Goal: Feedback & Contribution: Submit feedback/report problem

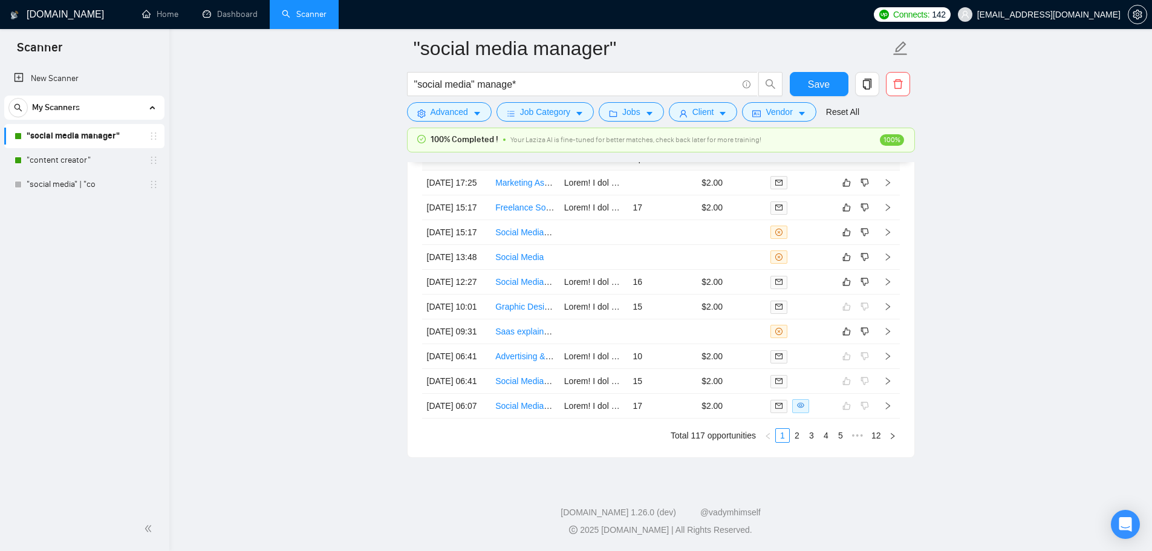
scroll to position [3329, 0]
click at [51, 159] on link ""content creator"" at bounding box center [84, 160] width 115 height 24
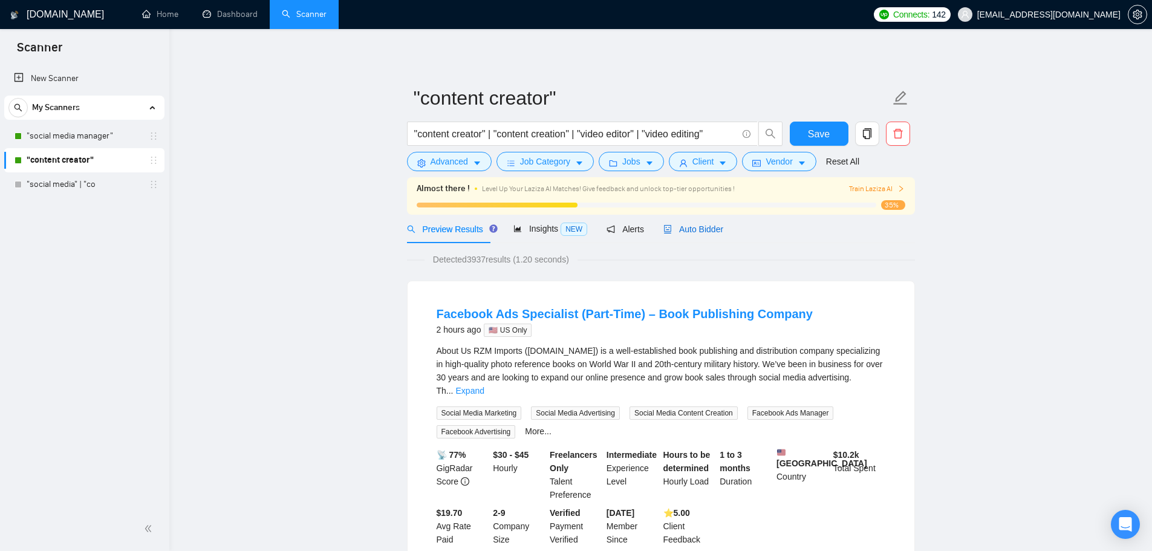
click at [663, 228] on icon "robot" at bounding box center [667, 229] width 8 height 8
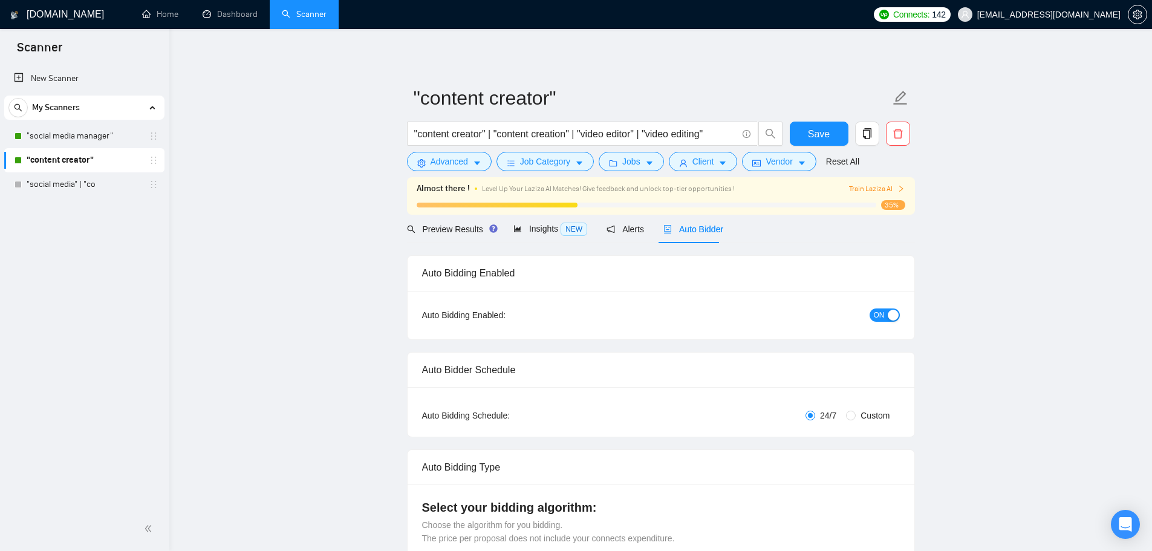
checkbox input "true"
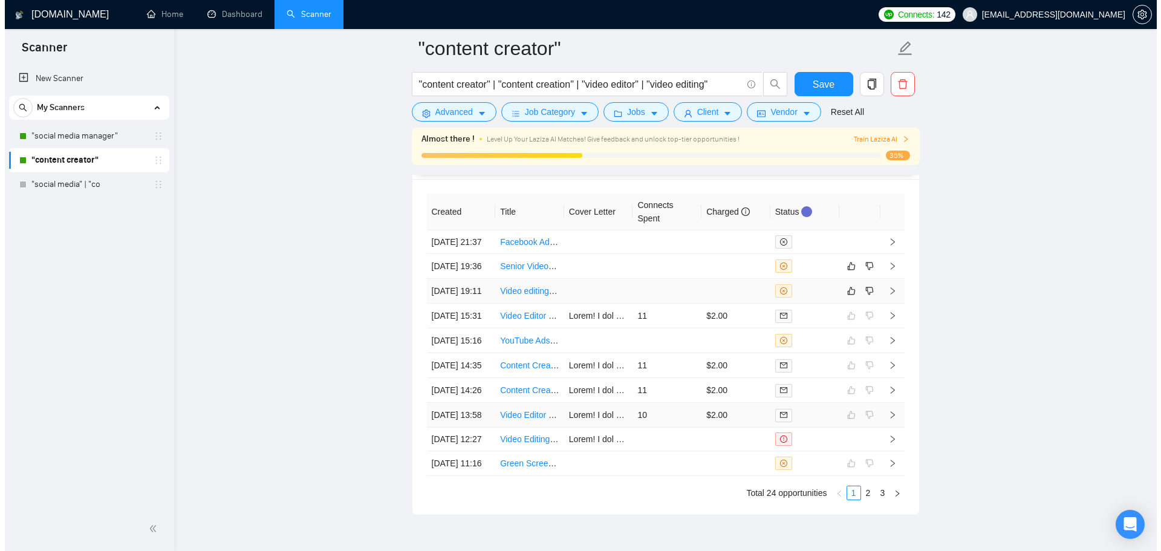
scroll to position [3262, 0]
click at [699, 305] on td at bounding box center [731, 292] width 69 height 25
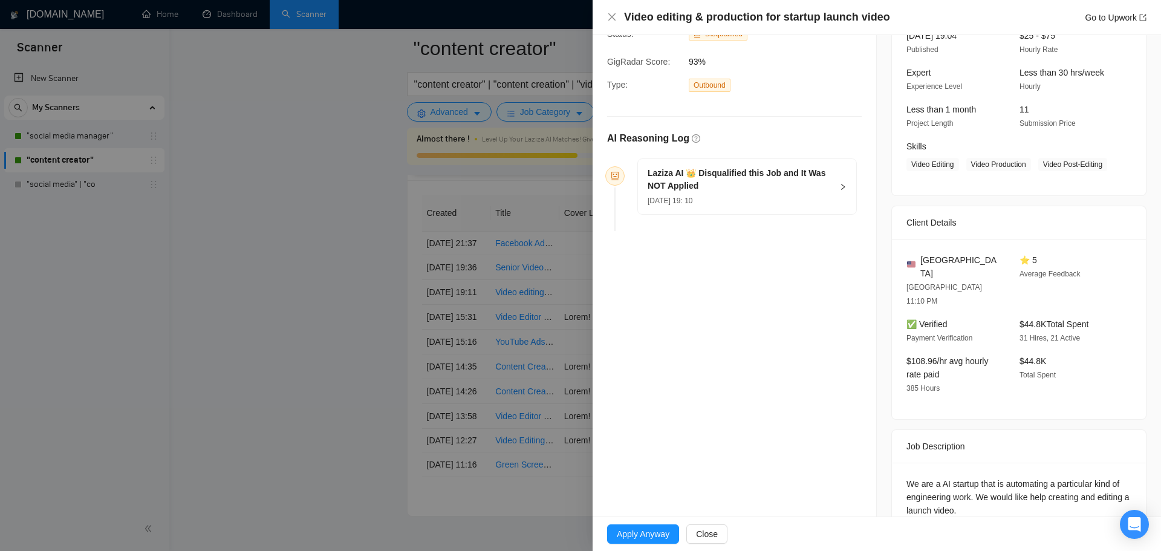
scroll to position [405, 0]
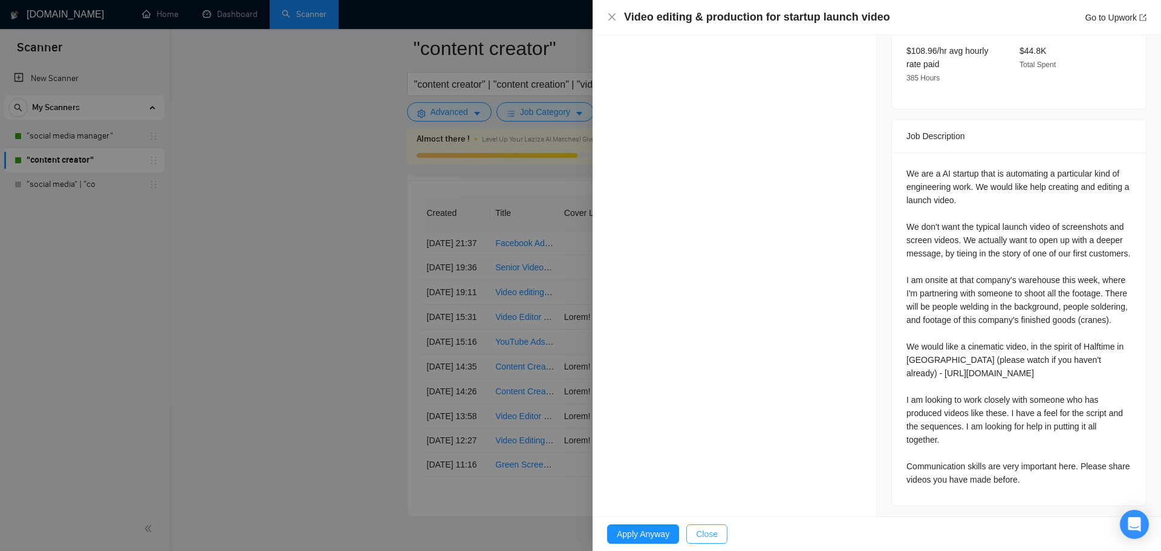
click at [717, 532] on button "Close" at bounding box center [706, 533] width 41 height 19
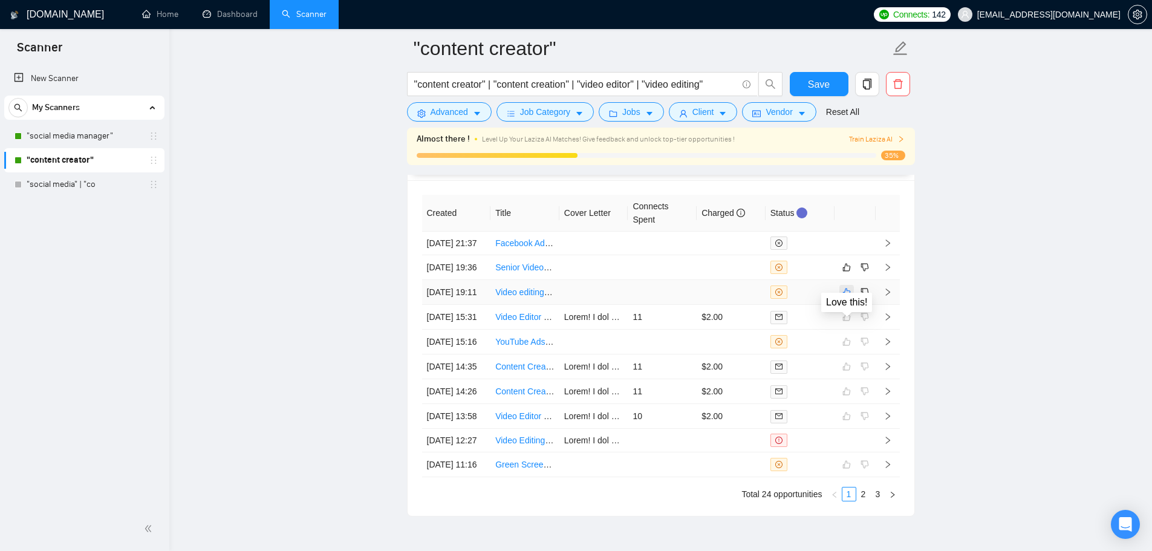
click at [842, 297] on icon "like" at bounding box center [846, 292] width 8 height 10
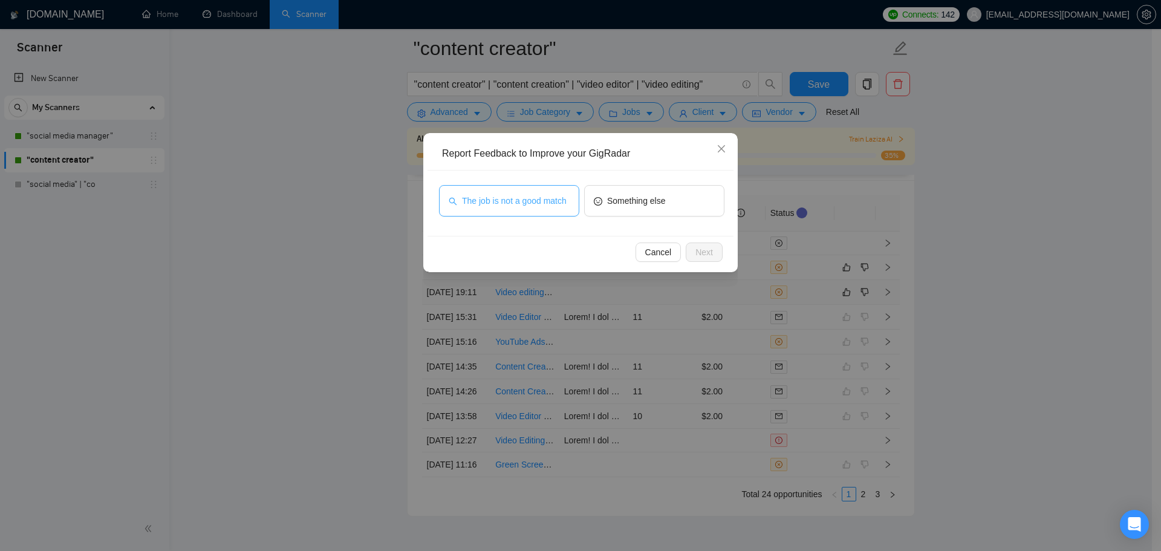
click at [539, 203] on span "The job is not a good match" at bounding box center [514, 200] width 105 height 13
click at [706, 252] on span "Next" at bounding box center [705, 252] width 18 height 13
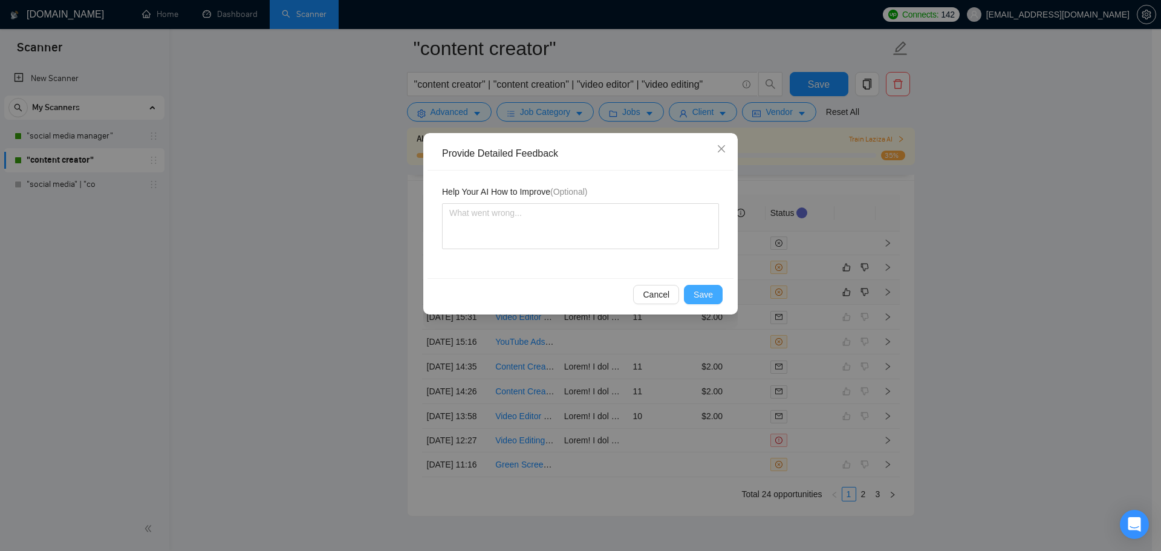
click at [702, 288] on span "Save" at bounding box center [703, 294] width 19 height 13
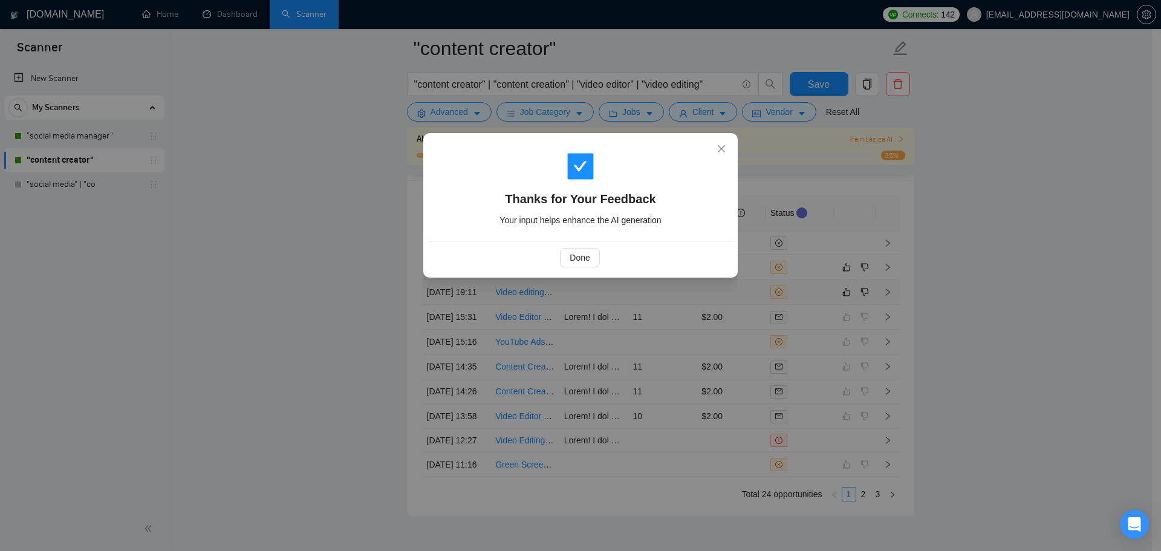
click at [557, 254] on div "Done" at bounding box center [579, 257] width 285 height 19
click at [580, 260] on span "Done" at bounding box center [580, 257] width 20 height 13
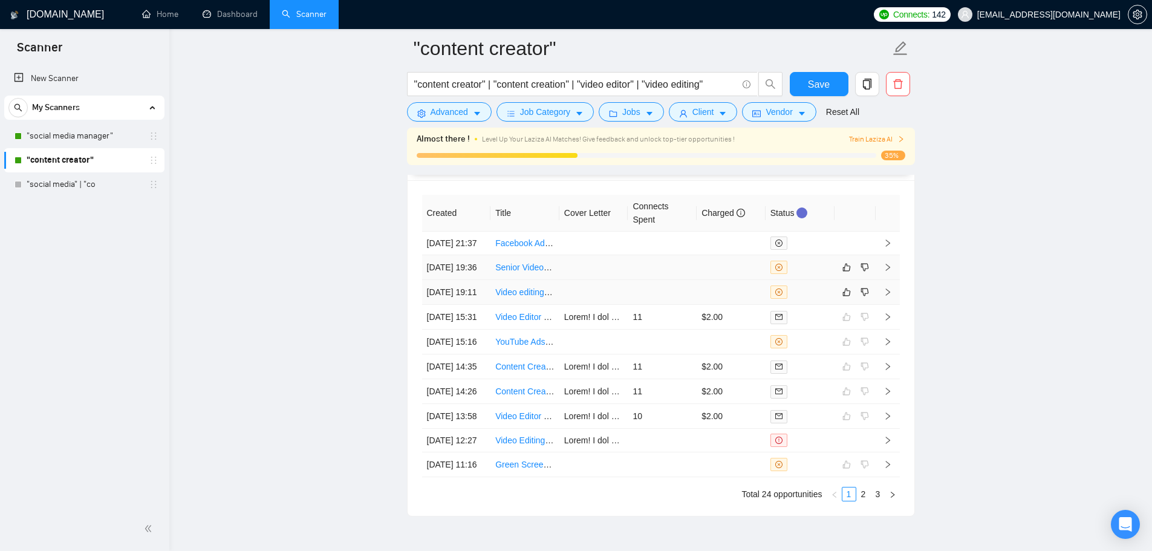
click at [633, 280] on td at bounding box center [662, 267] width 69 height 25
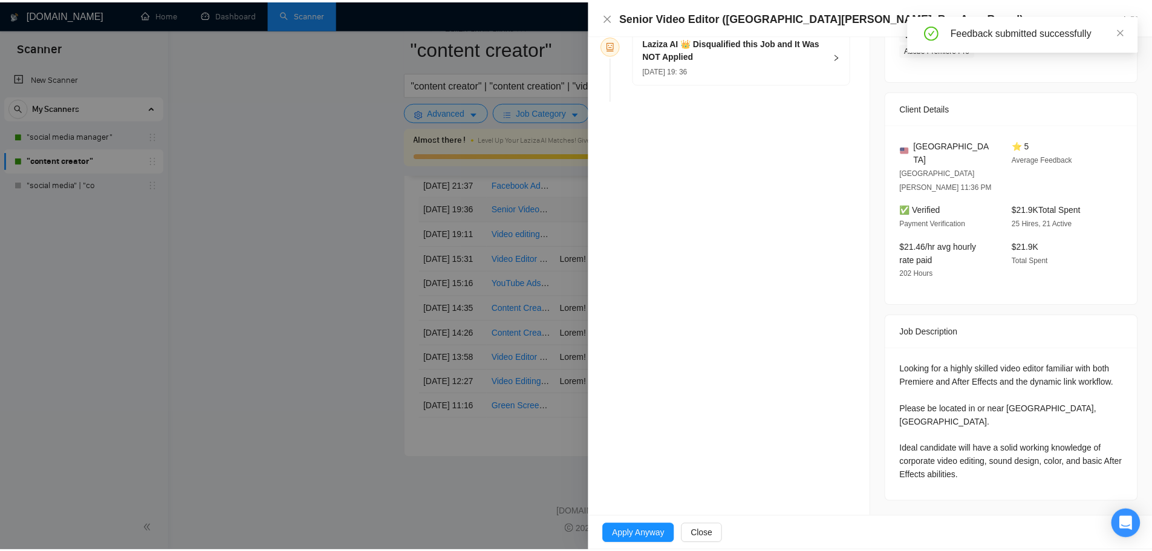
scroll to position [181, 0]
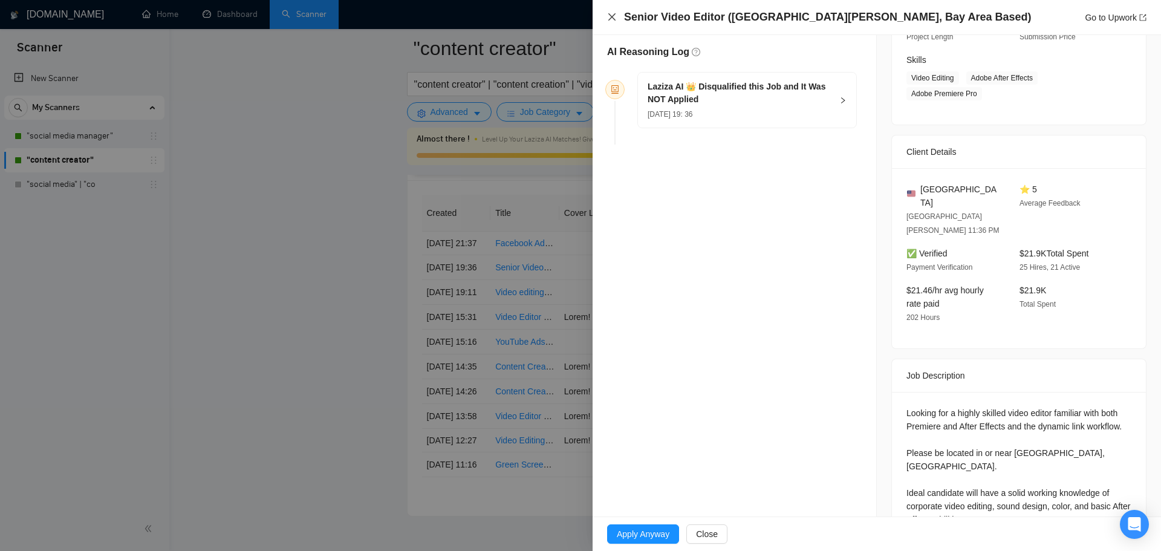
click at [614, 21] on icon "close" at bounding box center [612, 17] width 10 height 10
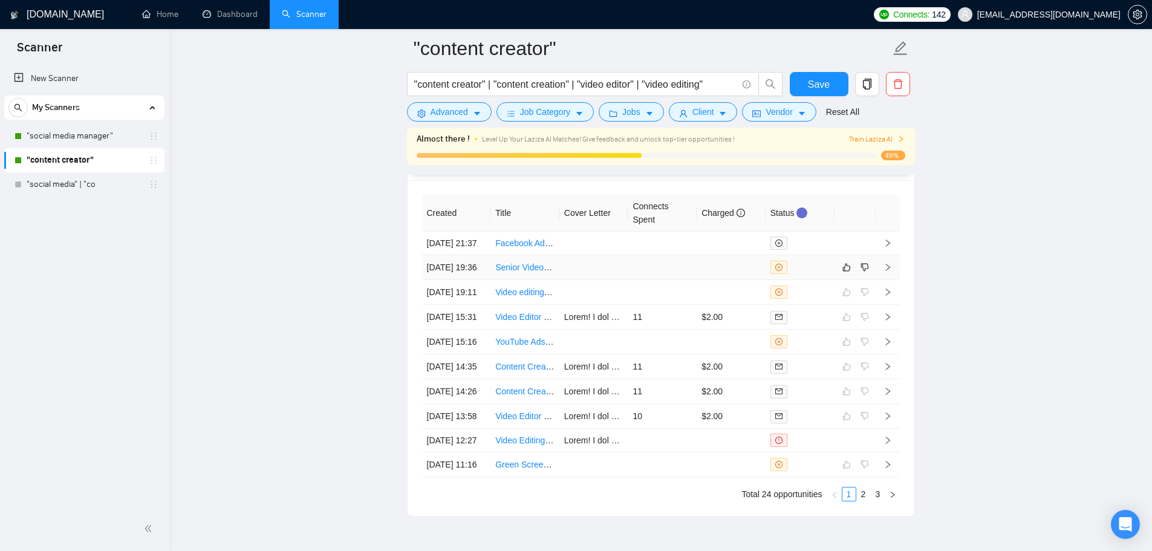
click at [717, 280] on td at bounding box center [731, 267] width 69 height 25
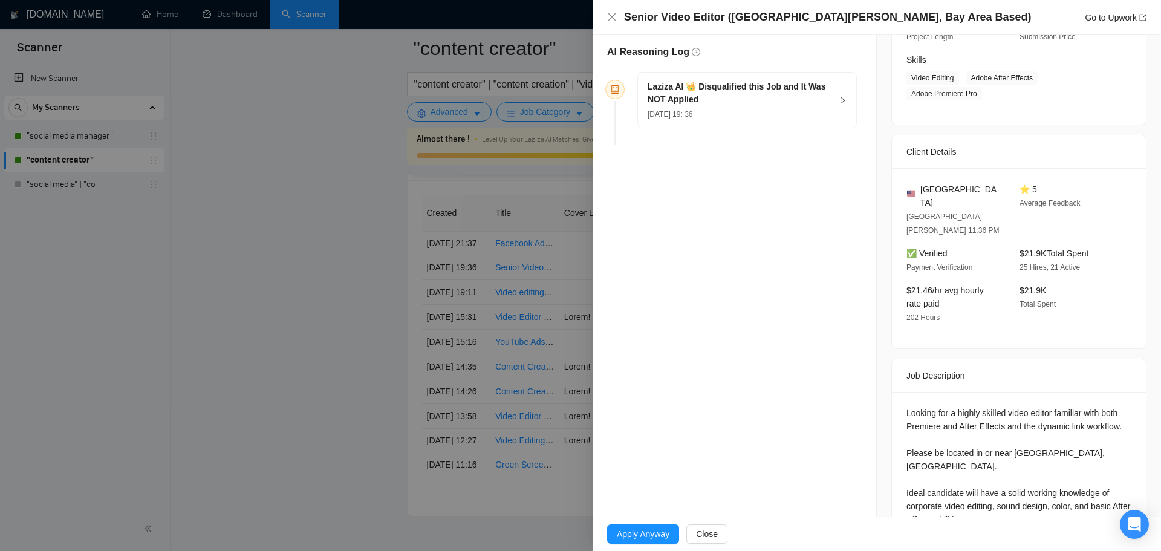
click at [682, 102] on h5 "Laziza AI 👑 Disqualified this Job and It Was NOT Applied" at bounding box center [740, 92] width 184 height 25
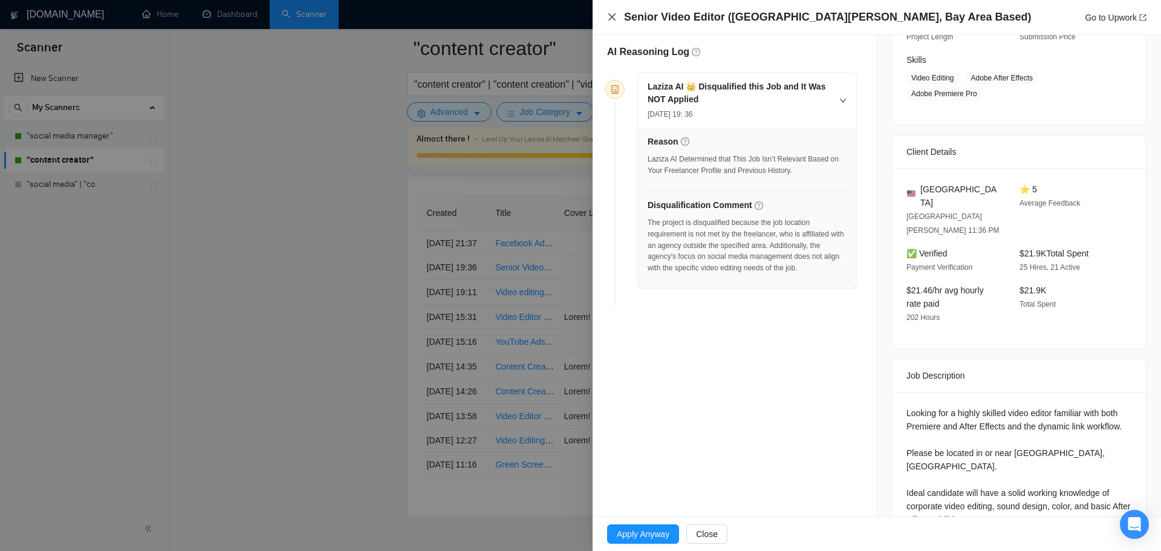
click at [615, 19] on icon "close" at bounding box center [612, 17] width 10 height 10
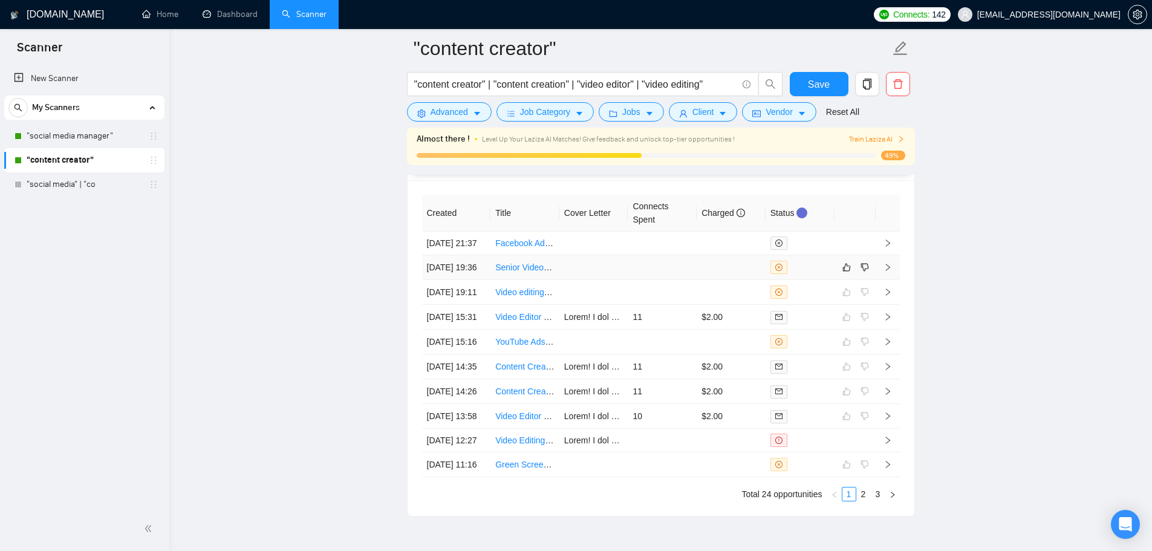
click at [677, 280] on td at bounding box center [662, 267] width 69 height 25
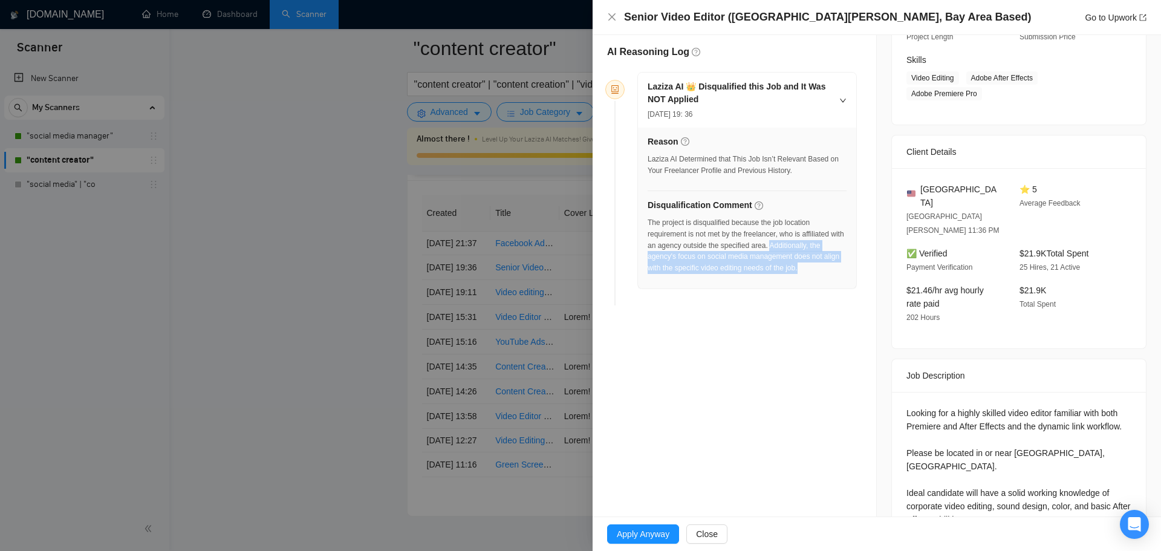
drag, startPoint x: 784, startPoint y: 244, endPoint x: 801, endPoint y: 275, distance: 35.2
click at [801, 275] on div "The project is disqualified because the job location requirement is not met by …" at bounding box center [747, 249] width 199 height 64
click at [711, 536] on span "Close" at bounding box center [707, 533] width 22 height 13
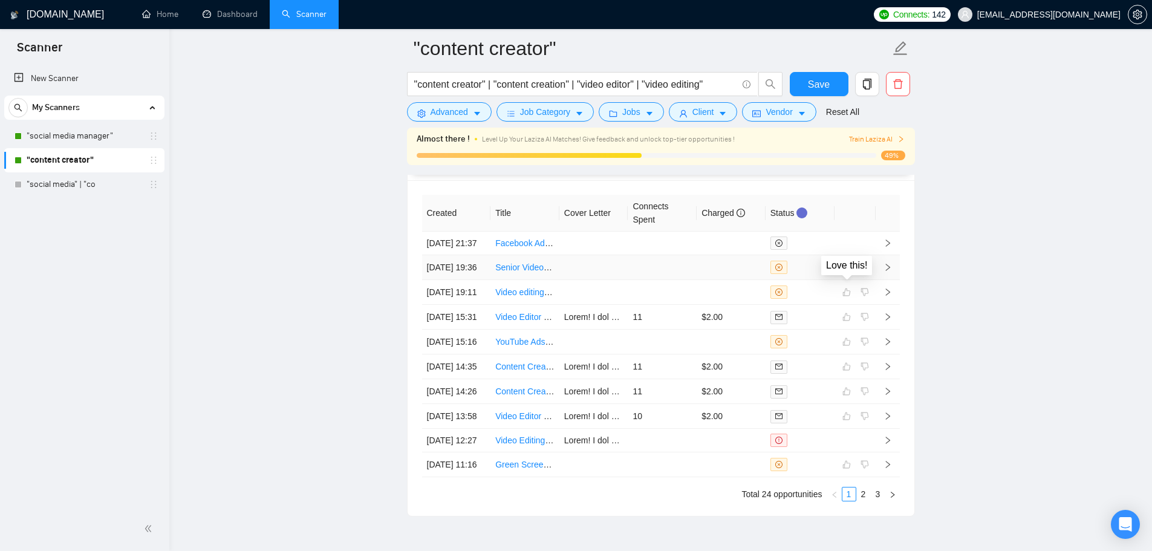
click at [850, 272] on icon "like" at bounding box center [846, 267] width 8 height 10
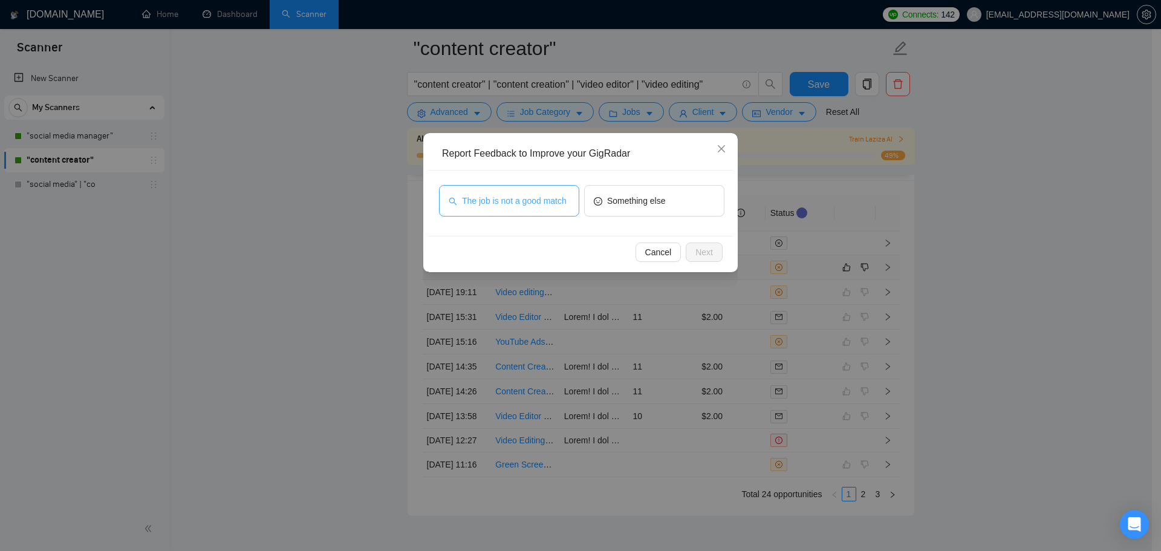
click at [509, 205] on span "The job is not a good match" at bounding box center [514, 200] width 105 height 13
click at [571, 208] on button "The job is not a good match" at bounding box center [509, 200] width 140 height 31
click at [621, 210] on button "Something else" at bounding box center [654, 200] width 140 height 31
click at [522, 211] on button "The job is not a good match" at bounding box center [509, 200] width 140 height 31
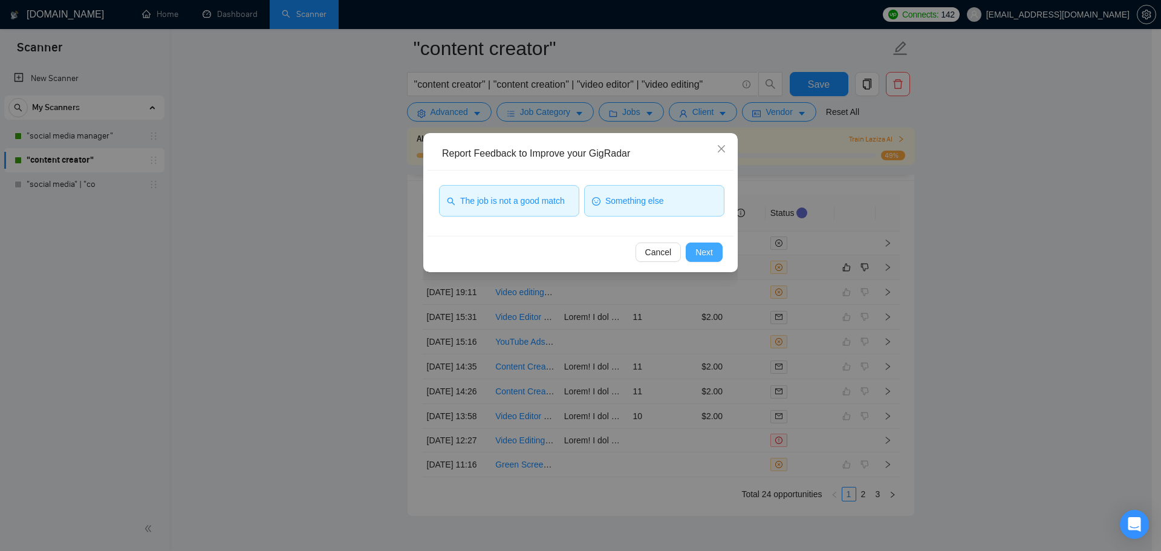
click at [700, 255] on span "Next" at bounding box center [705, 252] width 18 height 13
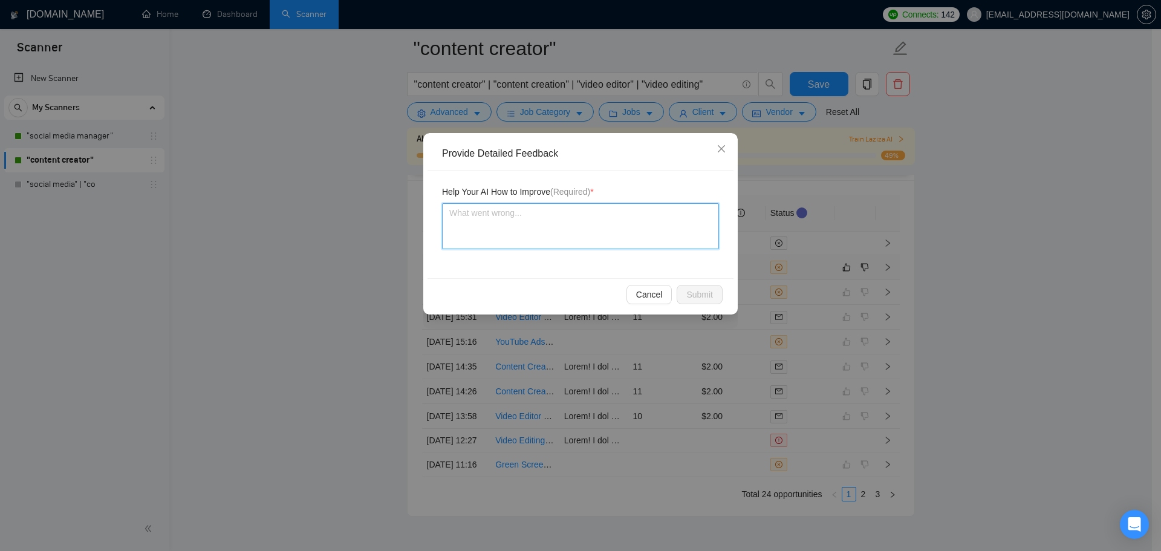
click at [580, 226] on textarea at bounding box center [580, 226] width 277 height 46
type textarea "T"
type textarea "Th"
type textarea "The"
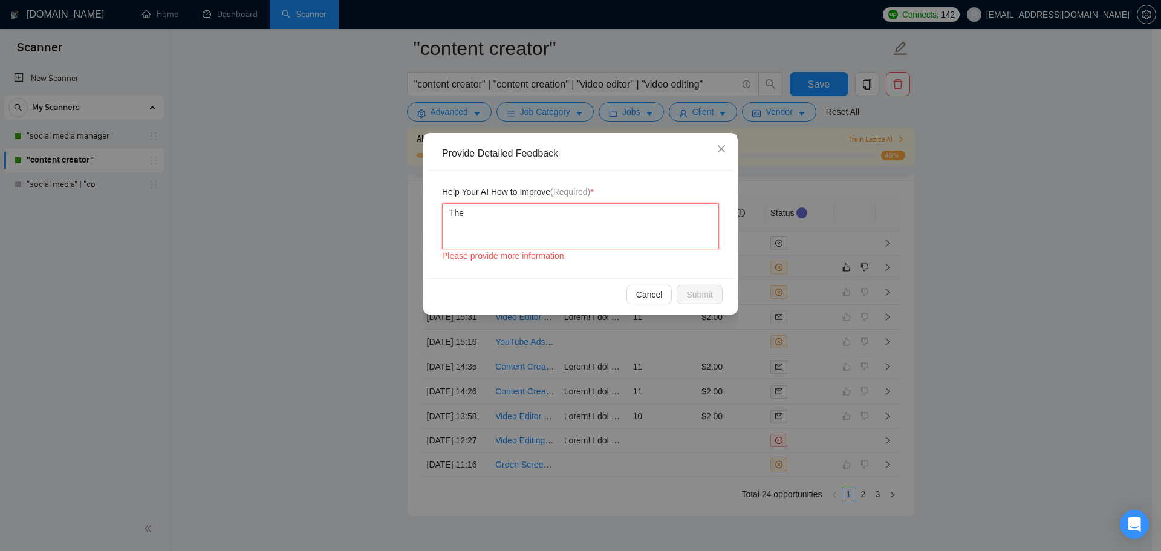
type textarea "The l"
type textarea "The lo"
type textarea "The loc"
type textarea "The loca"
type textarea "The locat"
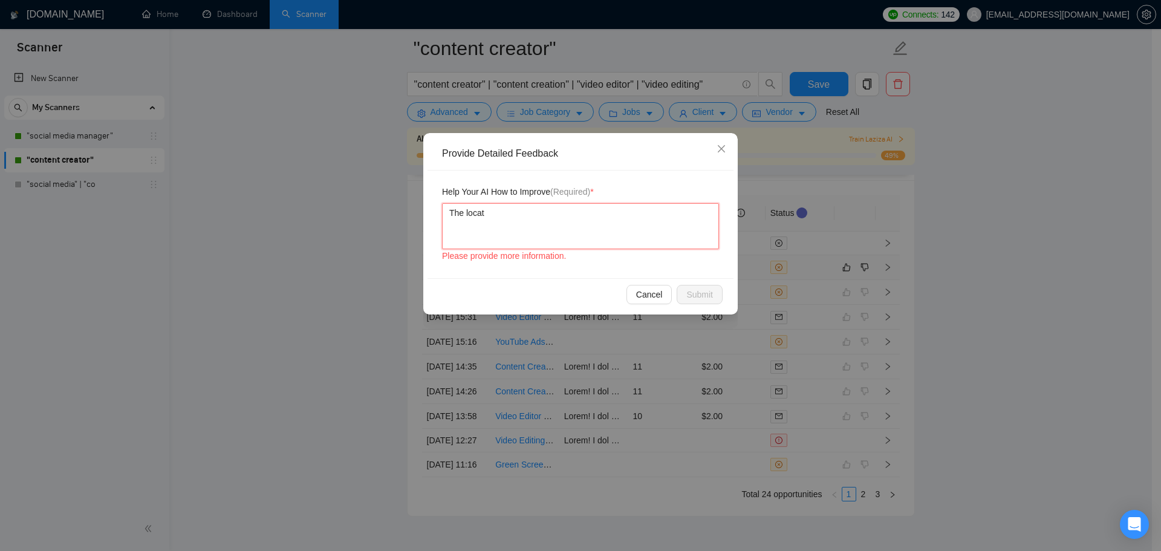
type textarea "The locati"
type textarea "The locatio"
type textarea "The location"
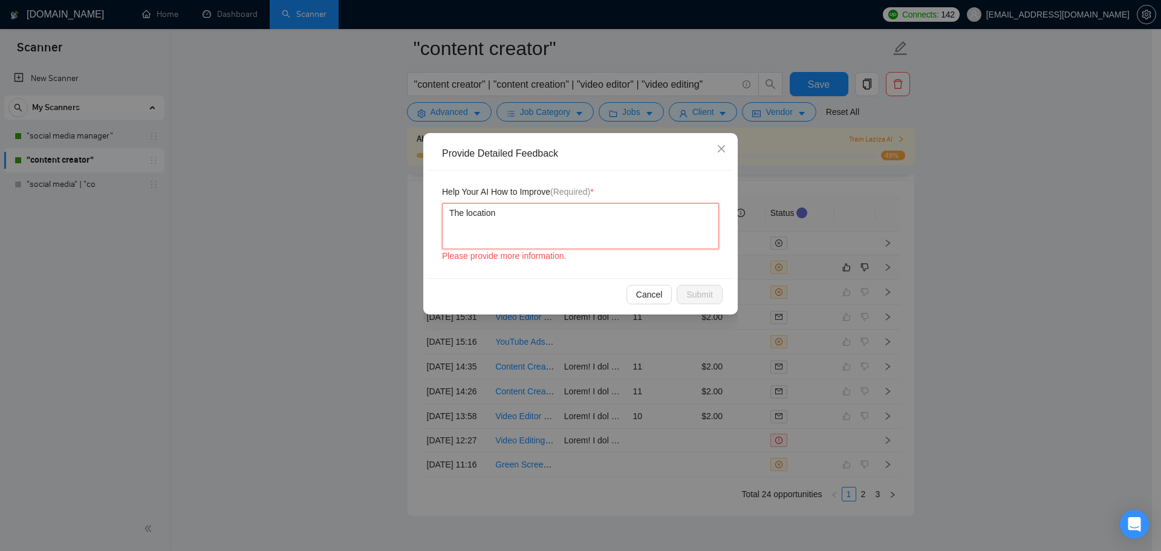
type textarea "The locatio"
type textarea "The locati"
type textarea "The locat"
type textarea "The loca"
type textarea "The loc"
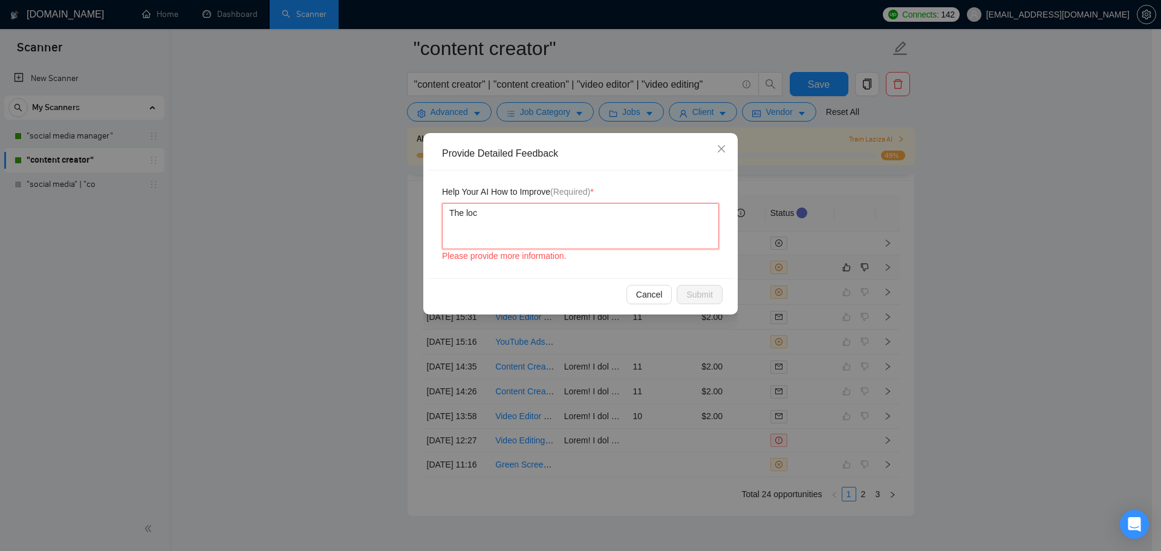
type textarea "The lo"
type textarea "The l"
type textarea "The"
type textarea "The d"
type textarea "The di"
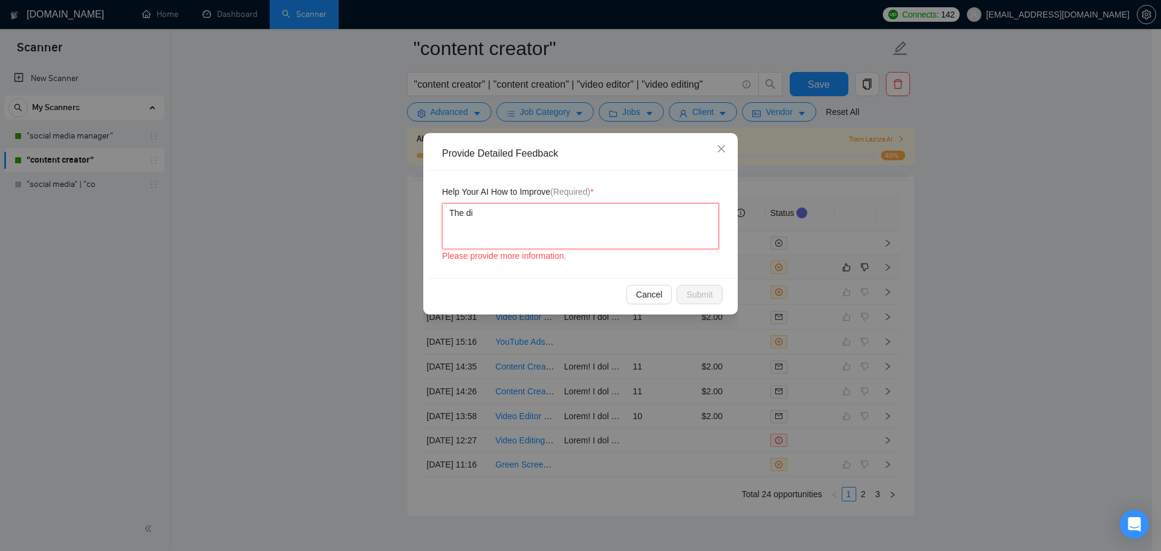
type textarea "The dis"
type textarea "The disq"
type textarea "The disqu"
type textarea "The disqua"
type textarea "The disqual"
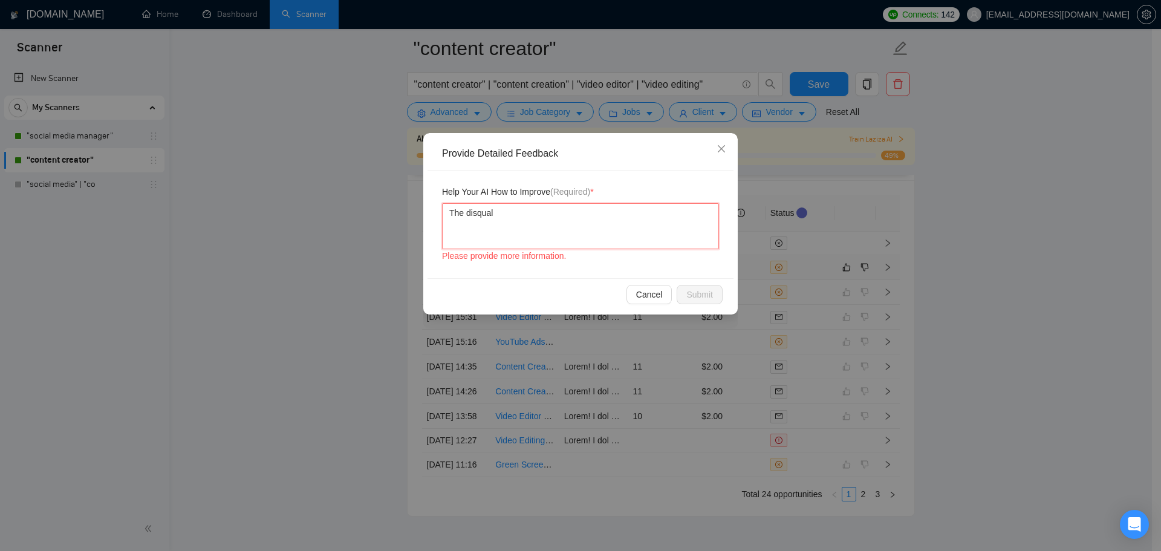
type textarea "The disquali"
type textarea "The disqualif"
type textarea "The disqualifi"
type textarea "The disqualific"
type textarea "The disqualifica"
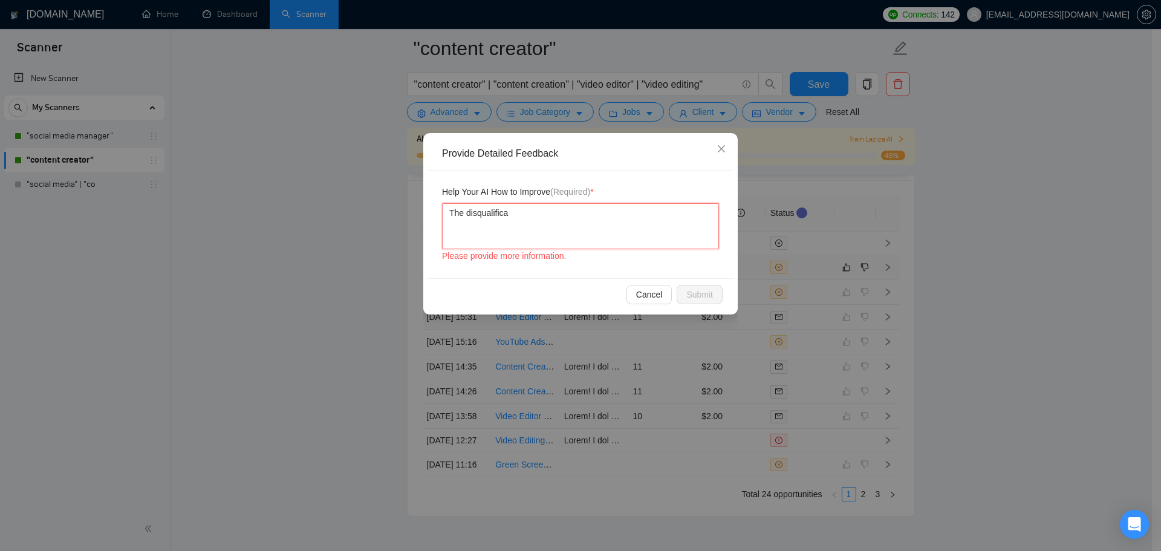
type textarea "The disqualificat"
type textarea "The disqualificati"
type textarea "The disqualificatio"
type textarea "The disqualification"
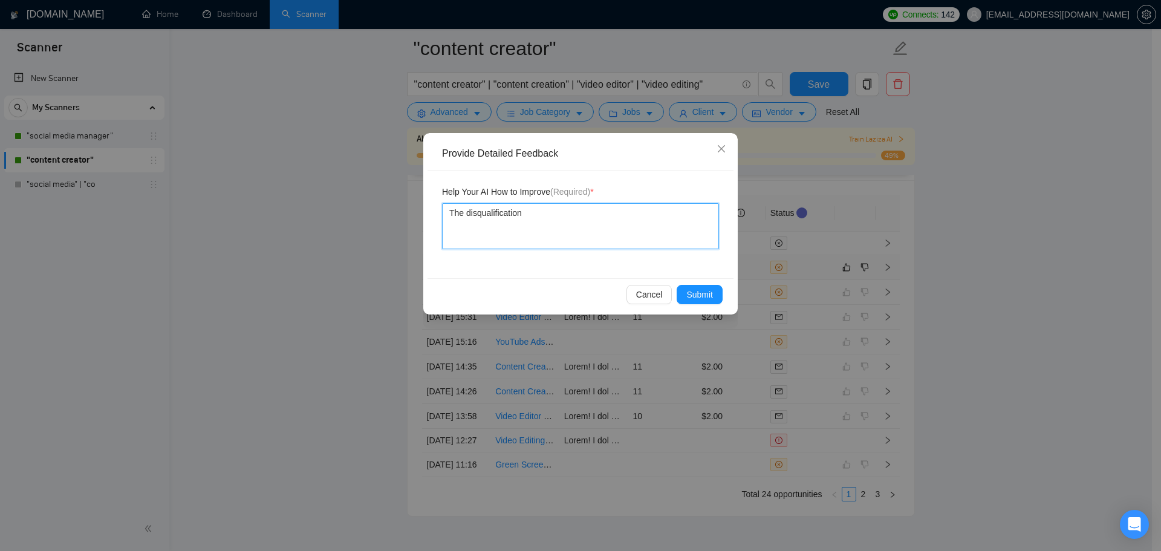
type textarea "The disqualification d"
type textarea "The disqualification du"
type textarea "The disqualification due"
type textarea "The disqualification due t"
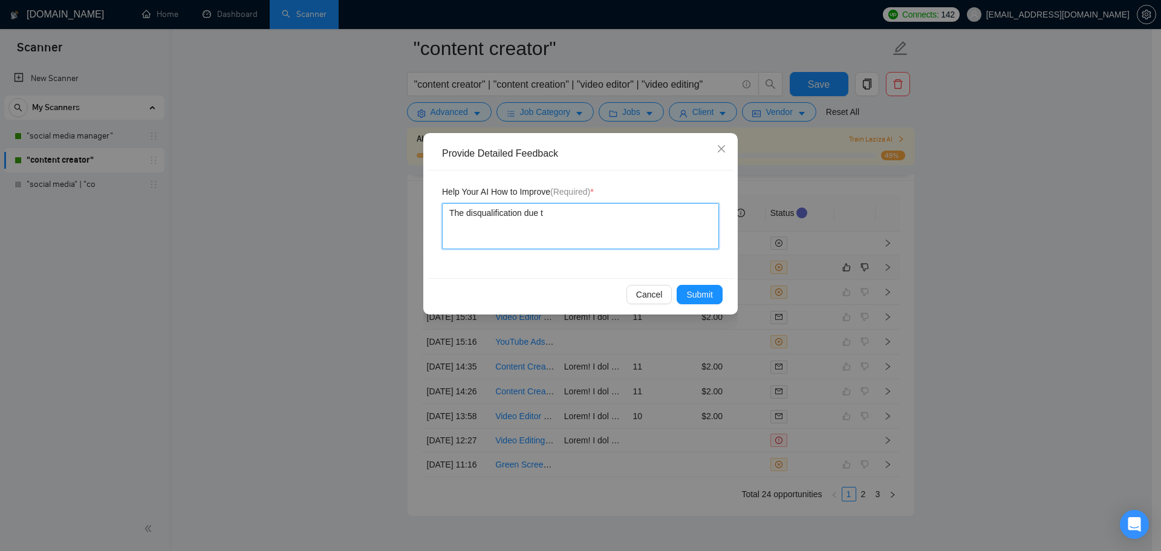
type textarea "The disqualification due to"
type textarea "The disqualification due to t"
type textarea "The disqualification due to th"
type textarea "The disqualification due to the"
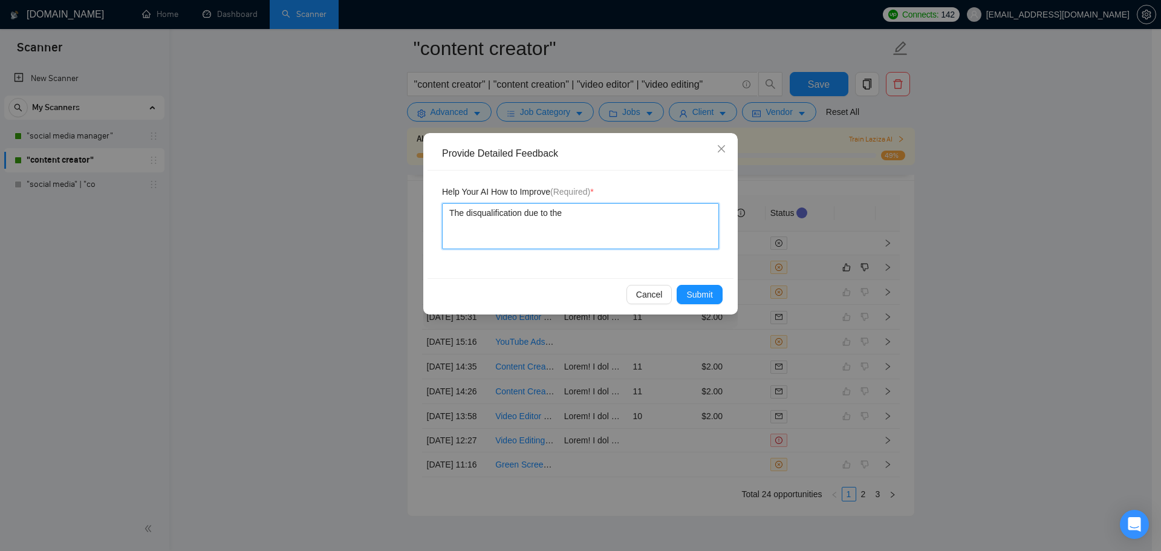
type textarea "The disqualification due to the l"
type textarea "The disqualification due to the loc"
type textarea "The disqualification due to the loca"
type textarea "The disqualification due to the locati"
type textarea "The disqualification due to the locatio"
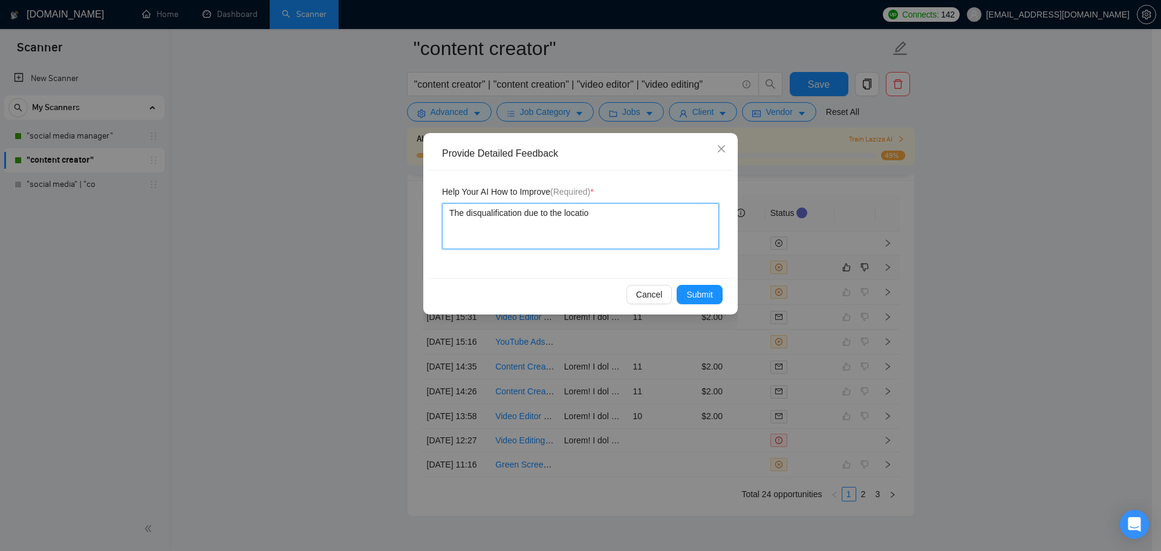
type textarea "The disqualification due to the location"
type textarea "The disqualification due to the location r"
type textarea "The disqualification due to the location re"
type textarea "The disqualification due to the location req"
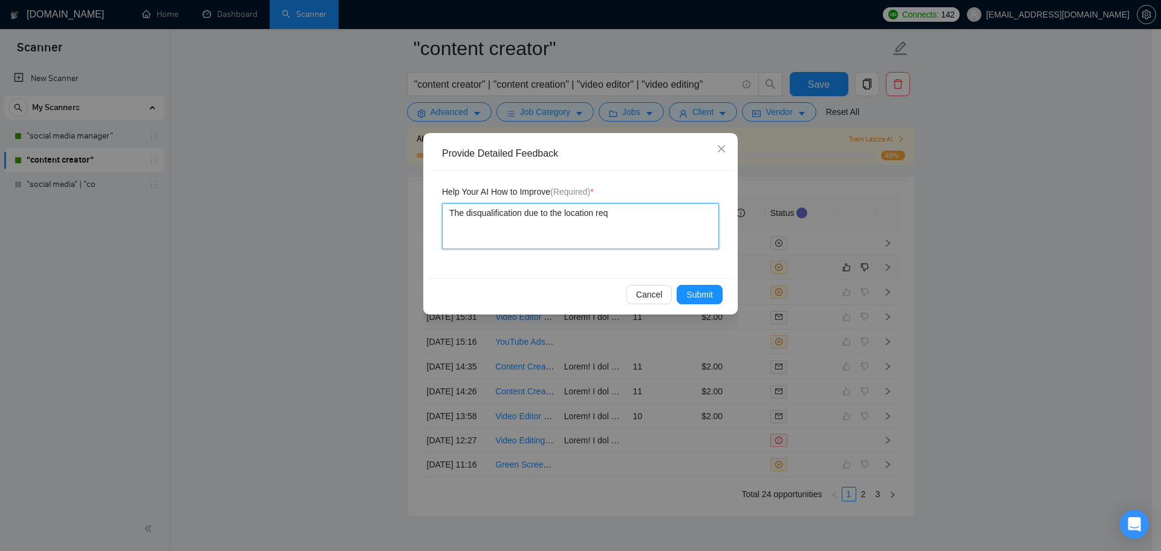
type textarea "The disqualification due to the location requ"
type textarea "The disqualification due to the location requir"
type textarea "The disqualification due to the location require"
type textarea "The disqualification due to the location requirem"
type textarea "The disqualification due to the location requireme"
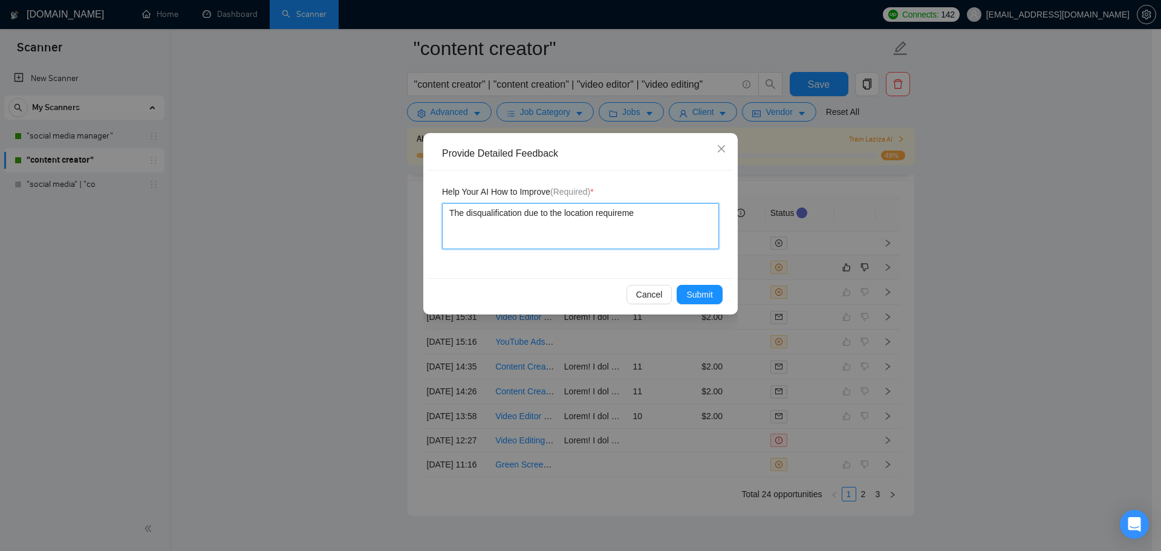
type textarea "The disqualification due to the location requiremen"
type textarea "The disqualification due to the location requirement"
type textarea "The disqualification due to the location requirement o"
type textarea "The disqualification due to the location requirement of"
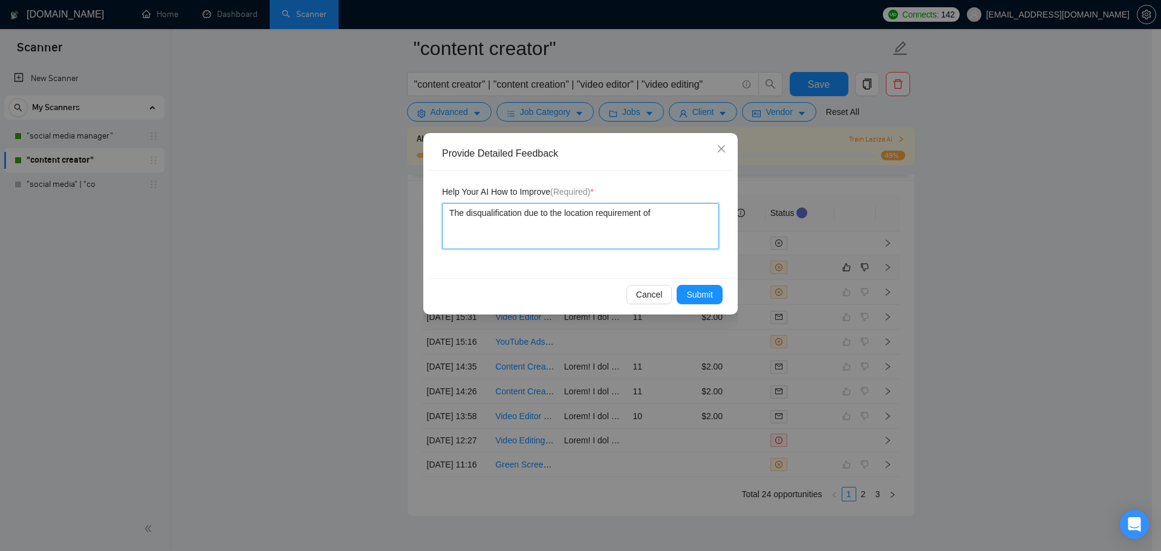
type textarea "The disqualification due to the location requirement of"
type textarea "The disqualification due to the location requirement of t"
type textarea "The disqualification due to the location requirement of th"
type textarea "The disqualification due to the location requirement of thi"
type textarea "The disqualification due to the location requirement of this"
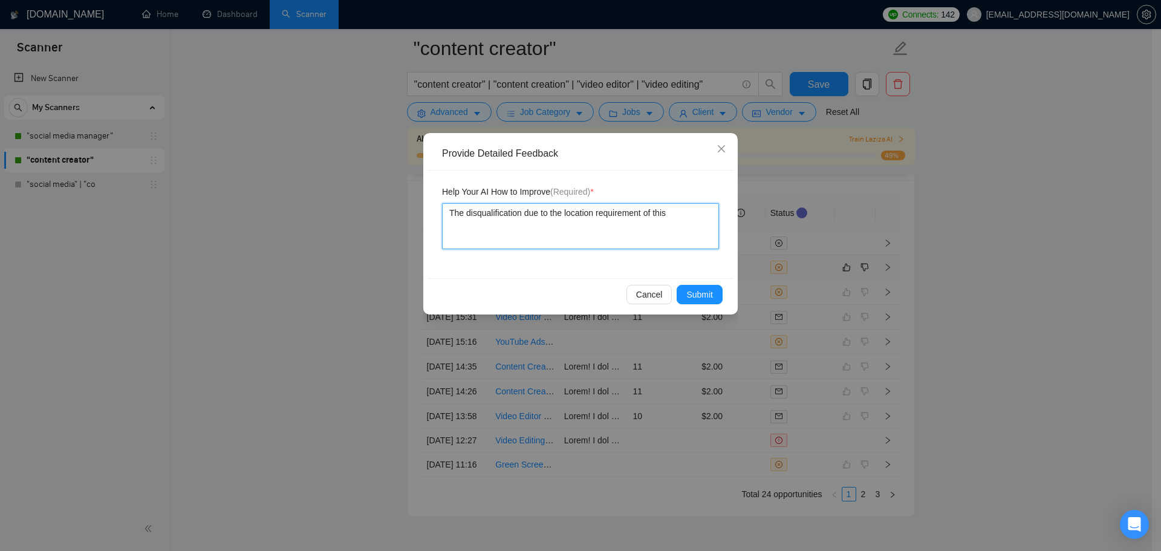
type textarea "The disqualification due to the location requirement of this"
type textarea "The disqualification due to the location requirement of this j"
type textarea "The disqualification due to the location requirement of this jo"
type textarea "The disqualification due to the location requirement of this job"
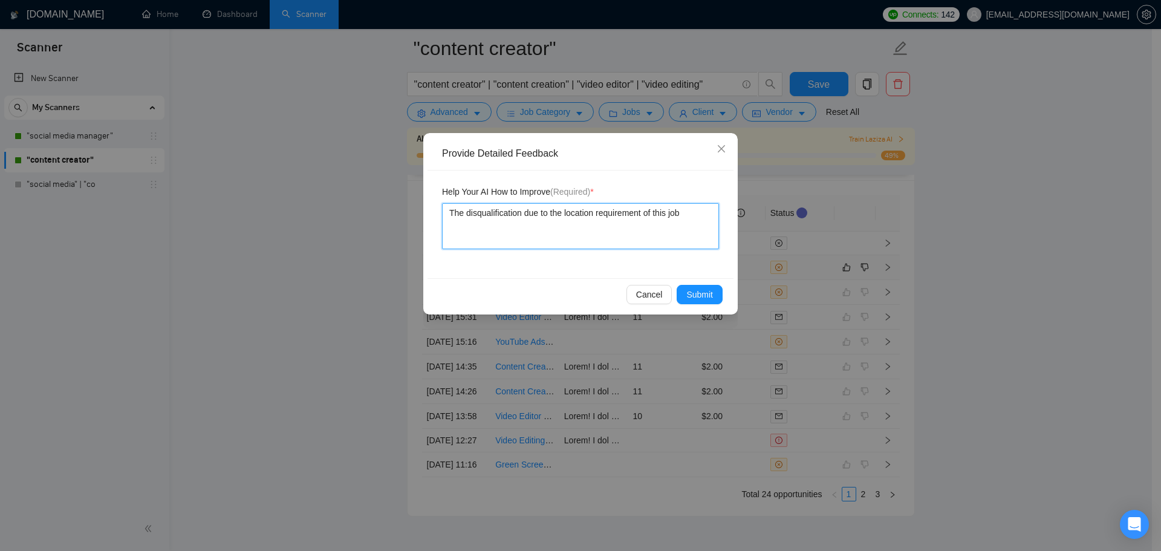
type textarea "The disqualification due to the location requirement of this job i"
type textarea "The disqualification due to the location requirement of this job is"
type textarea "The disqualification due to the location requirement of this job is c"
type textarea "The disqualification due to the location requirement of this job is co"
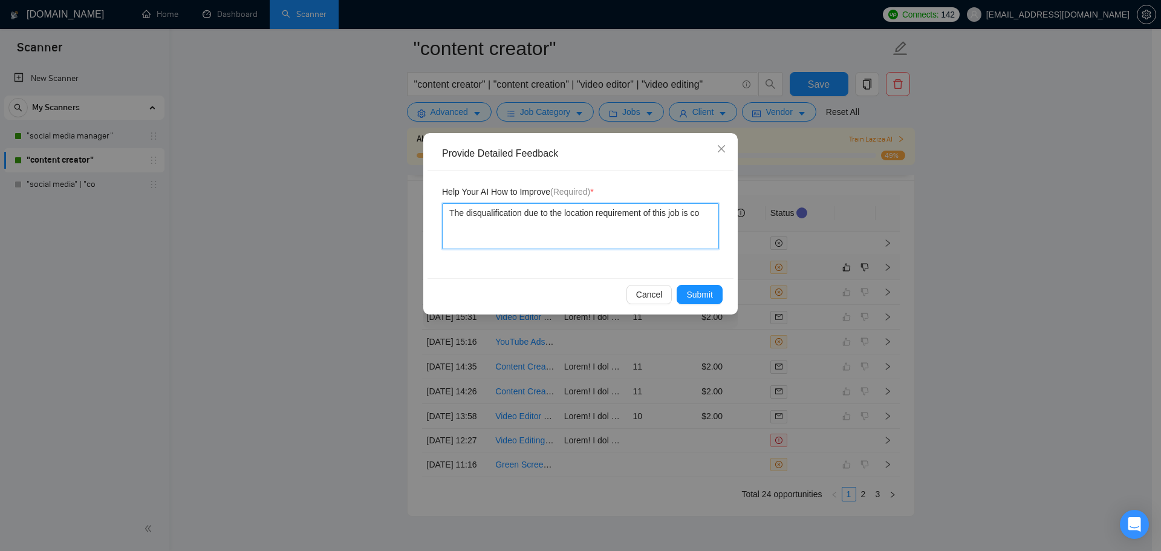
type textarea "The disqualification due to the location requirement of this job is cor"
type textarea "The disqualification due to the location requirement of this job is corr"
type textarea "The disqualification due to the location requirement of this job is corre"
type textarea "The disqualification due to the location requirement of this job is correc"
type textarea "The disqualification due to the location requirement of this job is correcy"
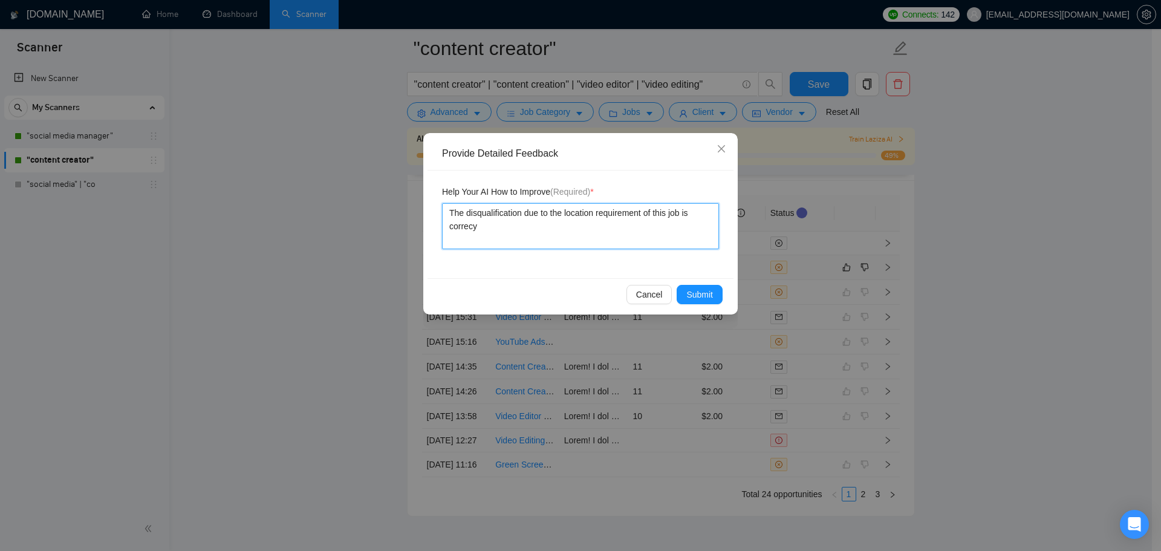
type textarea "The disqualification due to the location requirement of this job is correcyt"
type textarea "The disqualification due to the location requirement of this job is correcy"
type textarea "The disqualification due to the location requirement of this job is correc"
type textarea "The disqualification due to the location requirement of this job is correct"
type textarea "The disqualification due to the location requirement of this job is correct."
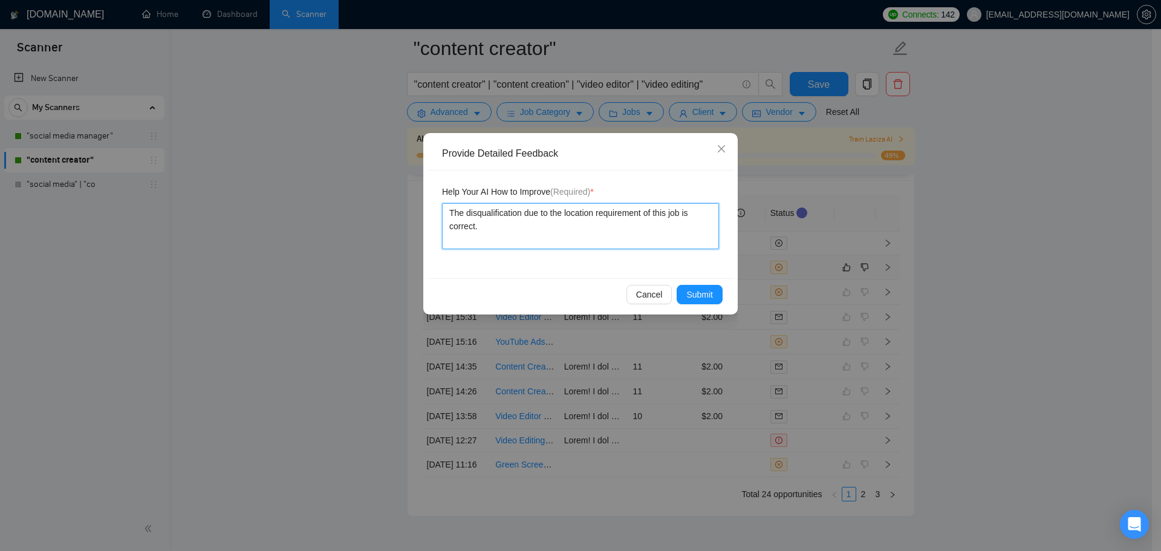
type textarea "The disqualification due to the location requirement of this job is correct."
type textarea "The disqualification due to the location requirement of this job is correct. B"
type textarea "The disqualification due to the location requirement of this job is correct. Bu"
type textarea "The disqualification due to the location requirement of this job is correct. But"
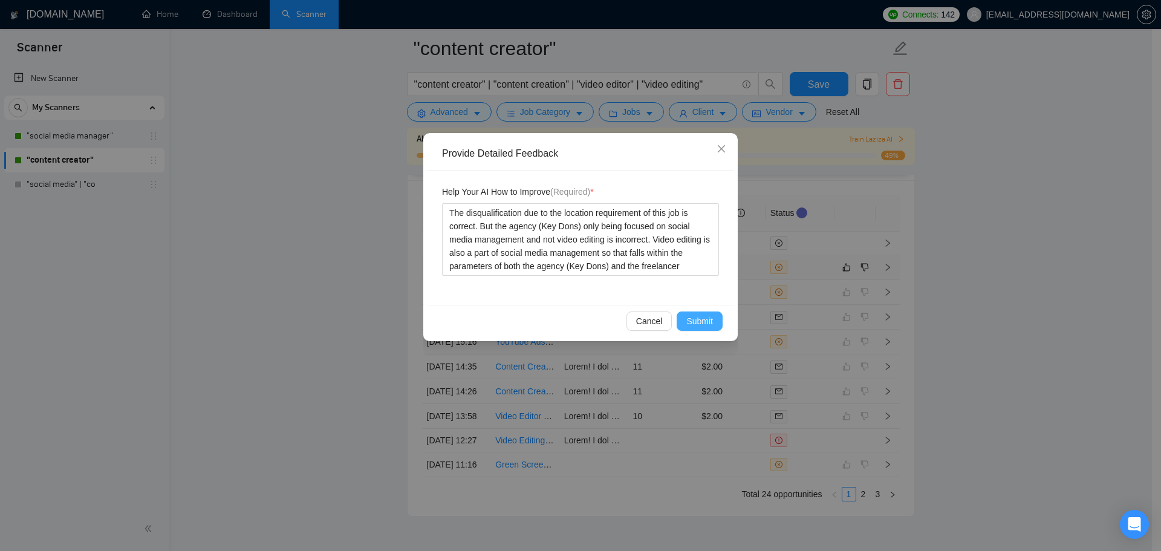
click at [696, 318] on span "Submit" at bounding box center [699, 320] width 27 height 13
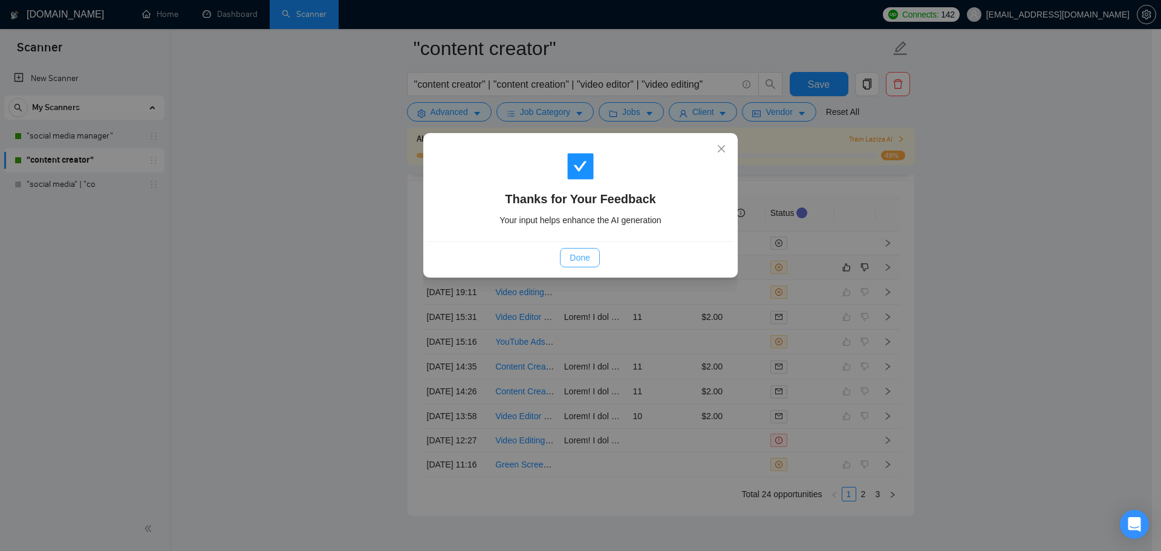
click at [582, 252] on span "Done" at bounding box center [580, 257] width 20 height 13
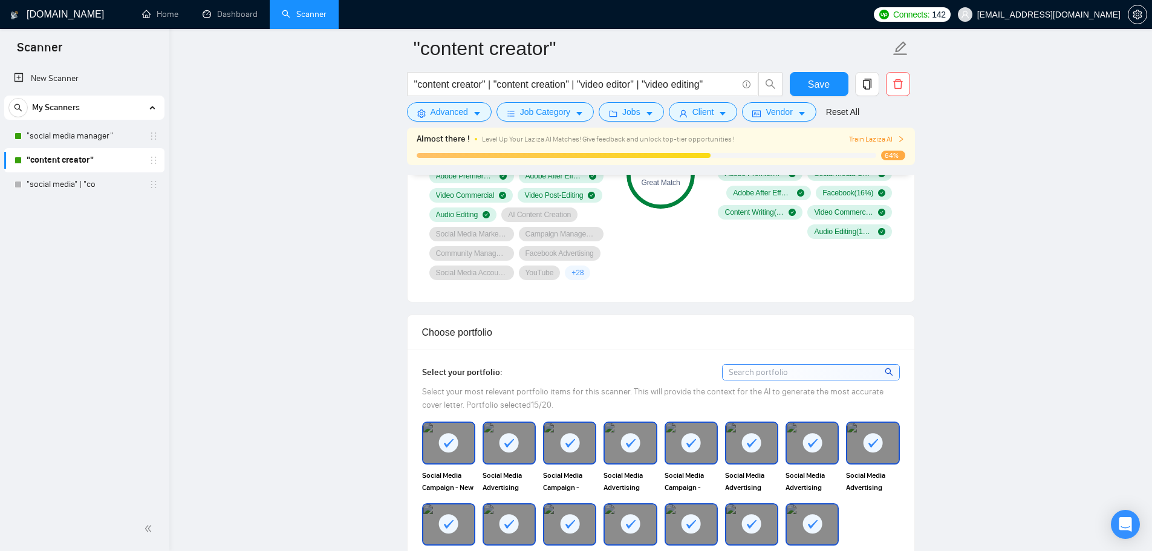
scroll to position [722, 0]
